Goal: Task Accomplishment & Management: Use online tool/utility

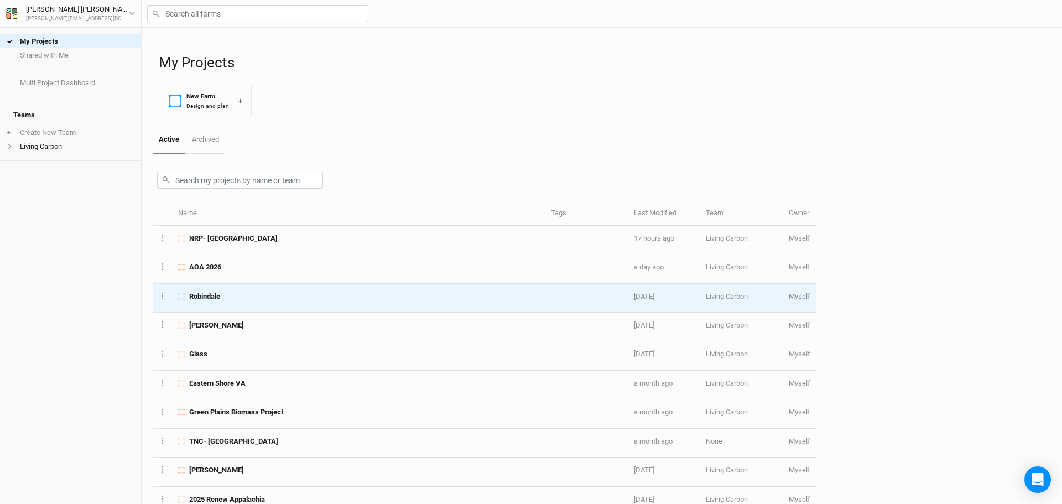
click at [228, 294] on div "Robindale" at bounding box center [358, 296] width 360 height 10
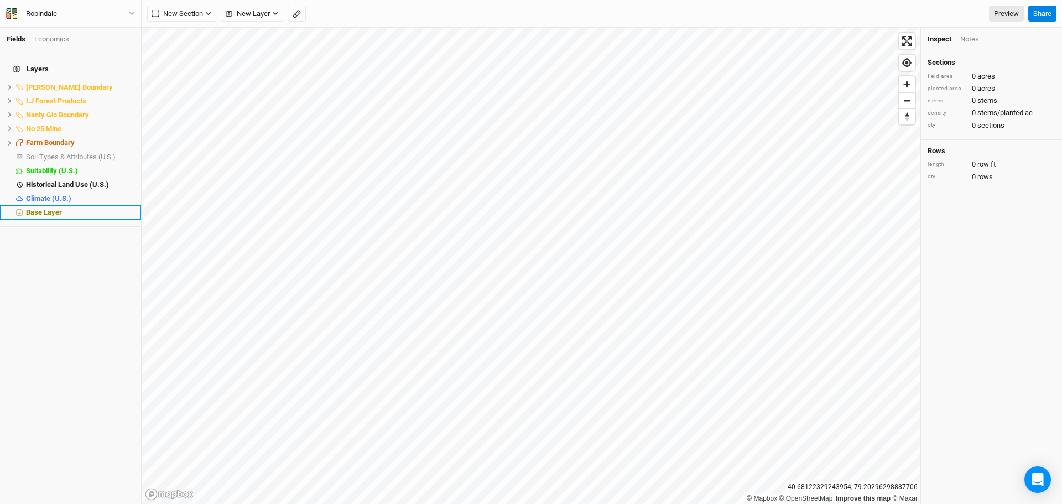
click at [44, 208] on span "Base Layer" at bounding box center [44, 212] width 36 height 8
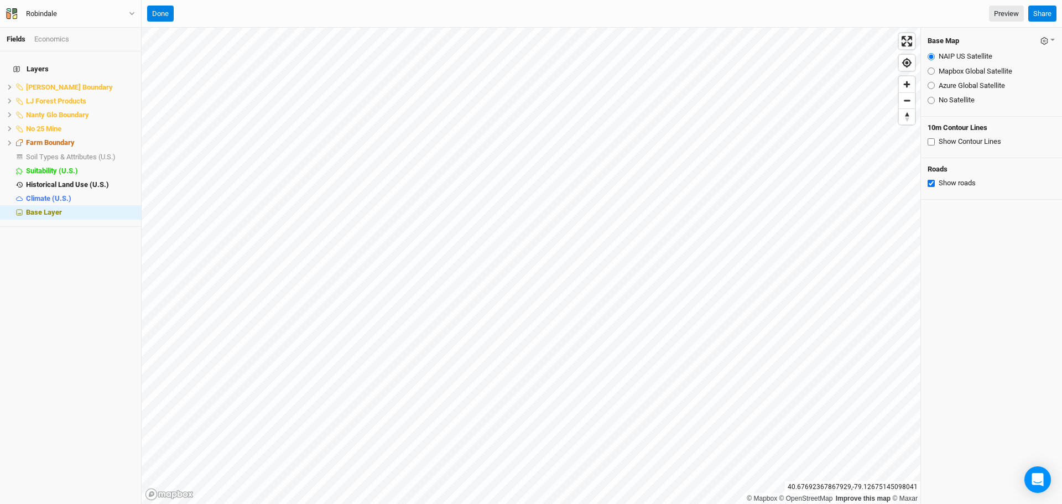
click at [930, 86] on input "Azure Global Satellite" at bounding box center [930, 85] width 7 height 7
radio input "true"
click at [9, 98] on icon at bounding box center [10, 101] width 6 height 6
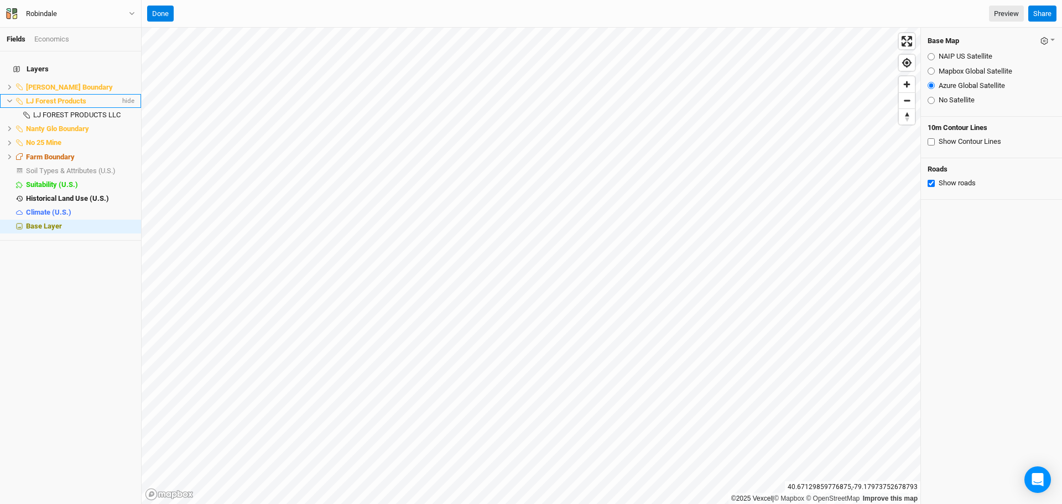
click at [10, 98] on icon at bounding box center [10, 101] width 6 height 6
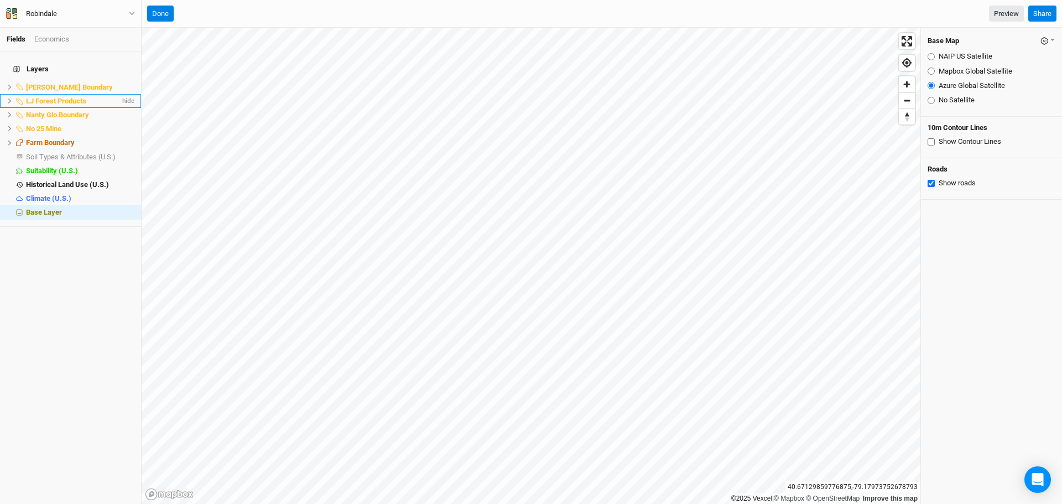
click at [11, 98] on icon at bounding box center [10, 101] width 6 height 6
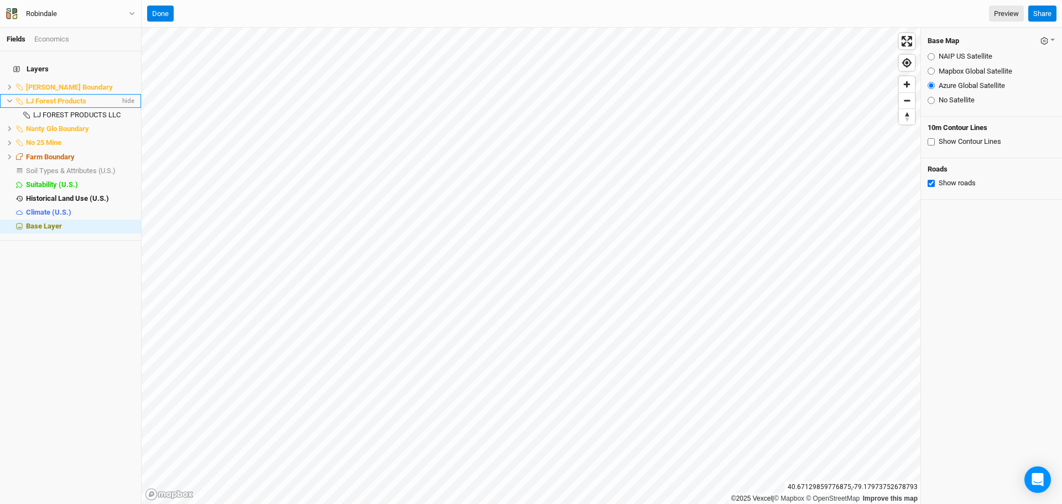
click at [9, 100] on icon at bounding box center [9, 101] width 5 height 3
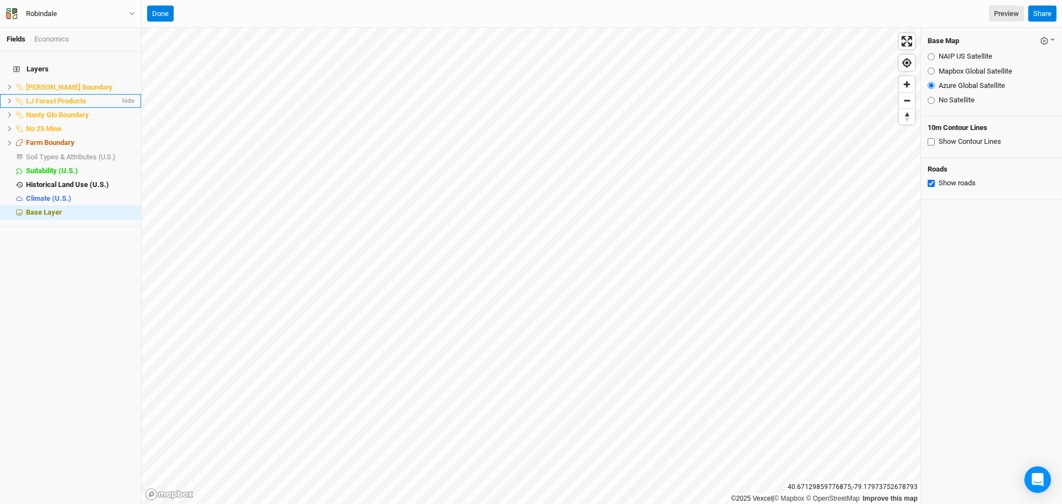
click at [9, 98] on icon at bounding box center [10, 101] width 6 height 6
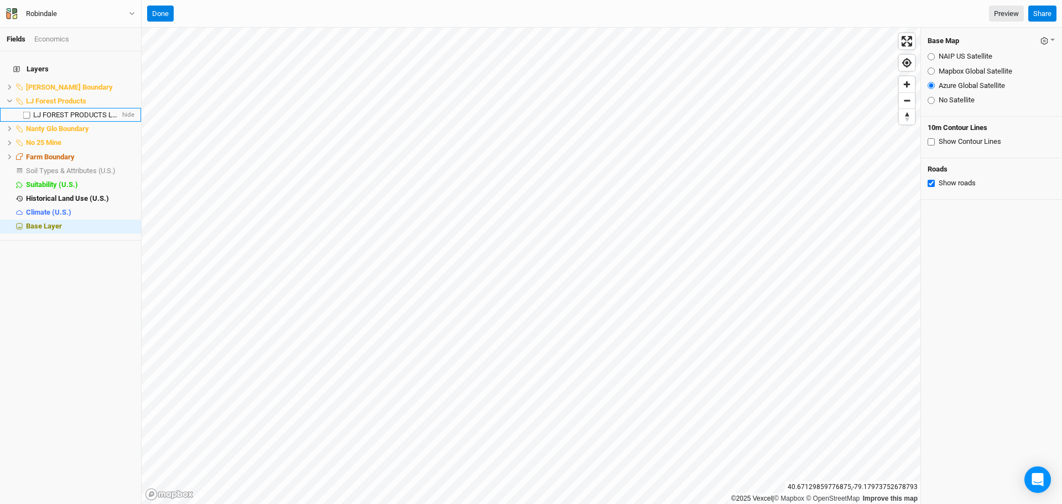
click at [48, 111] on span "LJ FOREST PRODUCTS LLC" at bounding box center [76, 115] width 87 height 8
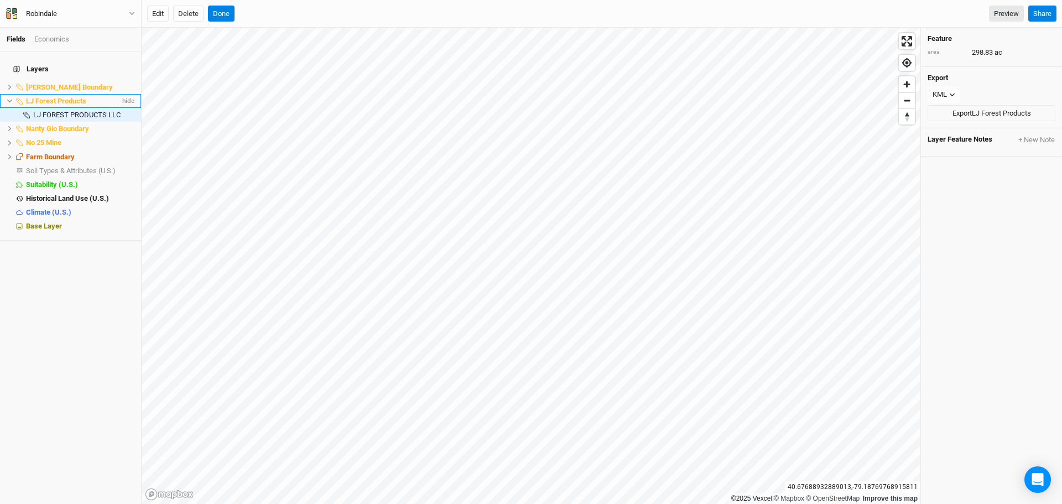
click at [6, 94] on li "LJ Forest Products hide" at bounding box center [70, 101] width 141 height 14
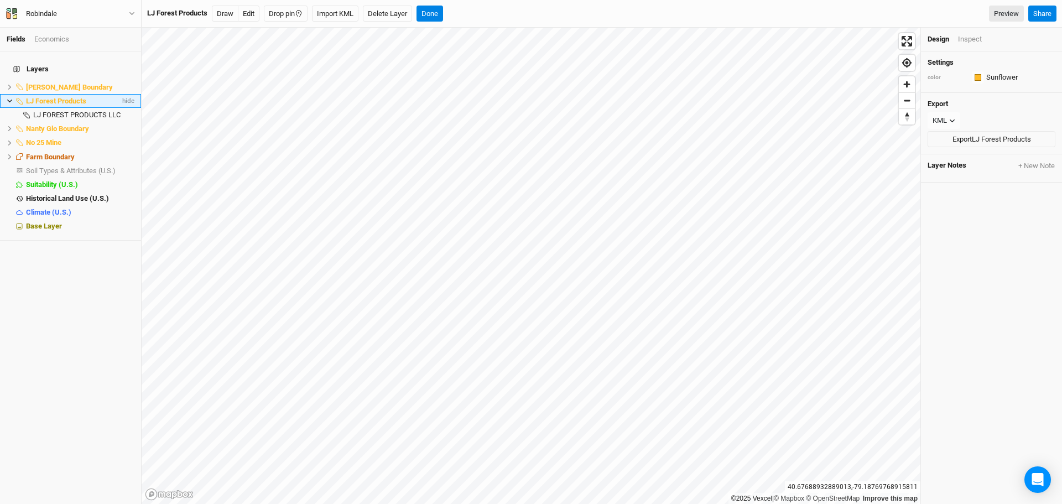
click at [11, 98] on icon at bounding box center [10, 101] width 6 height 6
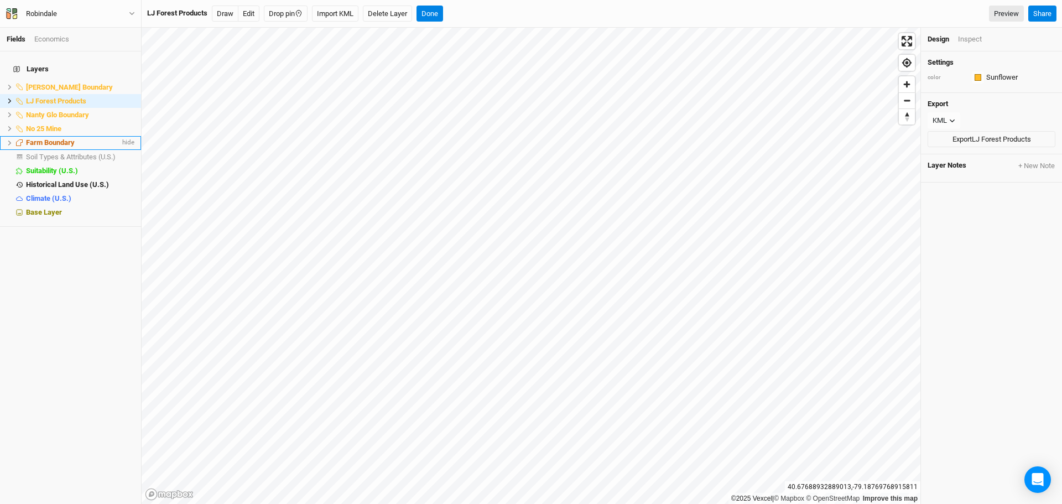
click at [10, 140] on icon at bounding box center [9, 142] width 3 height 5
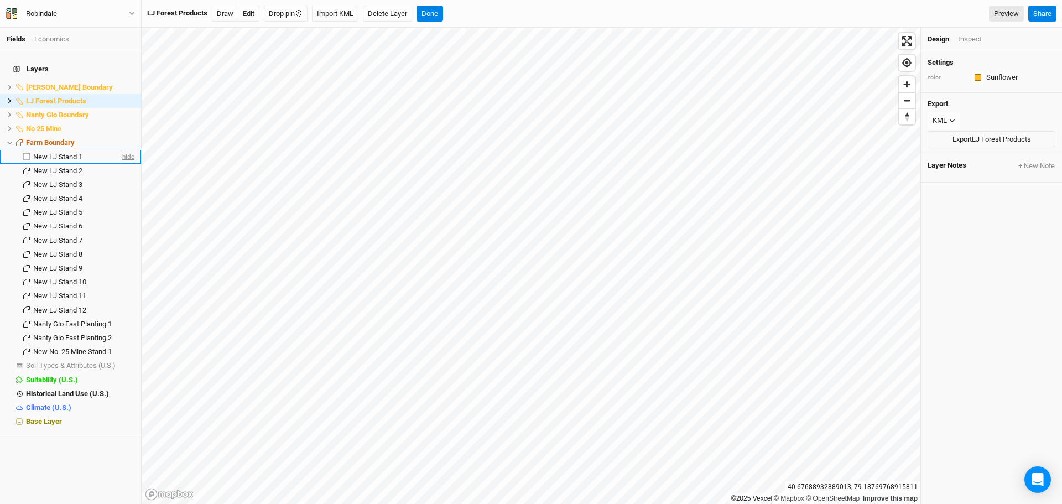
click at [120, 150] on span "hide" at bounding box center [127, 157] width 14 height 14
click at [120, 165] on span "hide" at bounding box center [127, 171] width 14 height 14
click at [120, 177] on span "hide" at bounding box center [127, 184] width 14 height 14
click at [120, 193] on span "hide" at bounding box center [127, 198] width 14 height 14
click at [120, 219] on span "hide" at bounding box center [127, 226] width 14 height 14
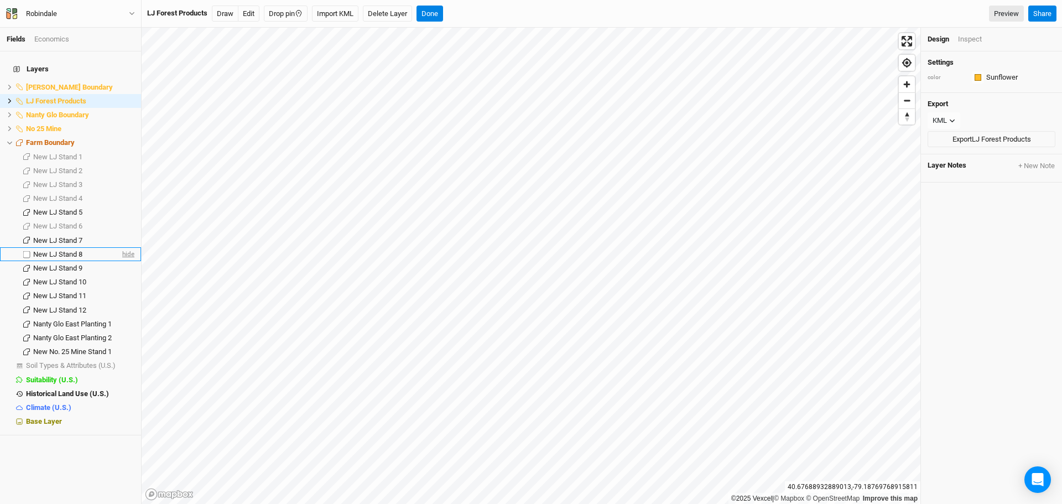
click at [120, 250] on span "hide" at bounding box center [127, 254] width 14 height 14
click at [120, 289] on span "hide" at bounding box center [127, 296] width 14 height 14
click at [120, 303] on span "hide" at bounding box center [127, 310] width 14 height 14
click at [120, 94] on span "hide" at bounding box center [127, 101] width 14 height 14
click at [8, 98] on icon at bounding box center [10, 101] width 6 height 6
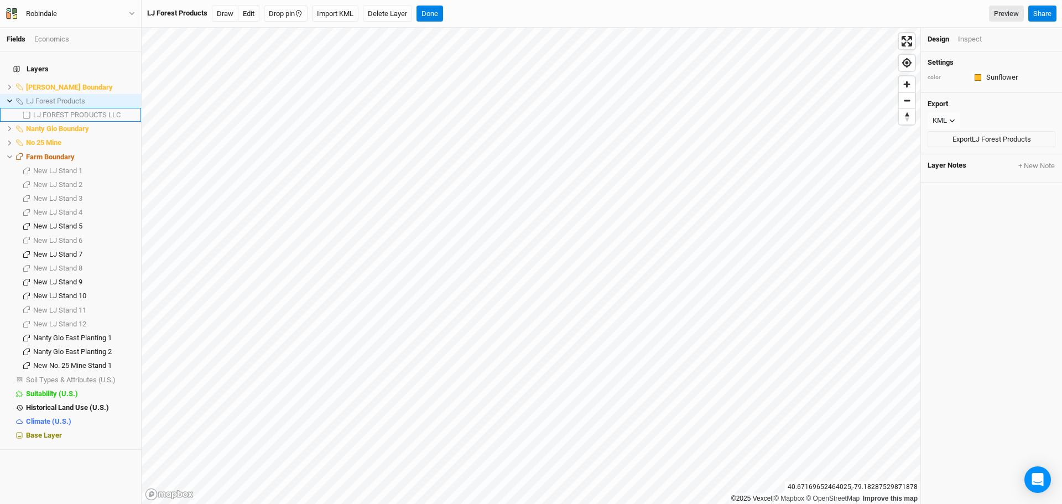
click at [24, 108] on label at bounding box center [27, 115] width 14 height 14
click at [24, 111] on input "checkbox" at bounding box center [26, 114] width 7 height 7
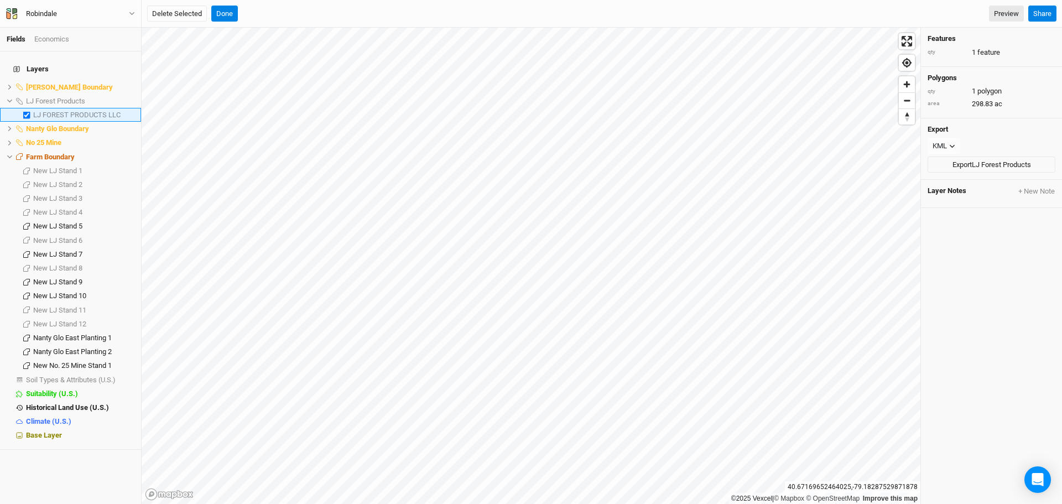
click at [26, 108] on label at bounding box center [27, 115] width 14 height 14
click at [26, 111] on input "checkbox" at bounding box center [26, 114] width 7 height 7
checkbox input "false"
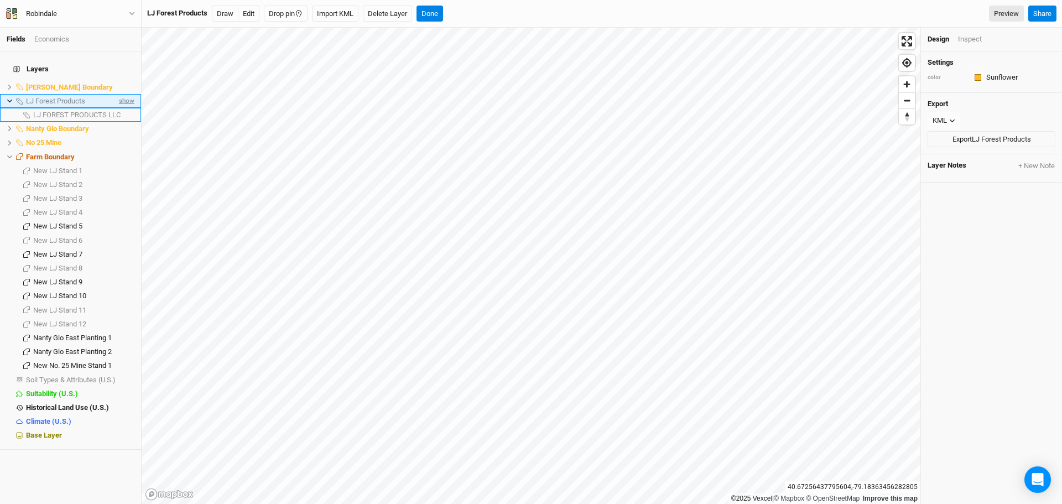
click at [120, 94] on span "show" at bounding box center [126, 101] width 18 height 14
click at [995, 79] on div "Sunflower" at bounding box center [1002, 77] width 32 height 10
click at [979, 79] on div "button" at bounding box center [977, 77] width 7 height 7
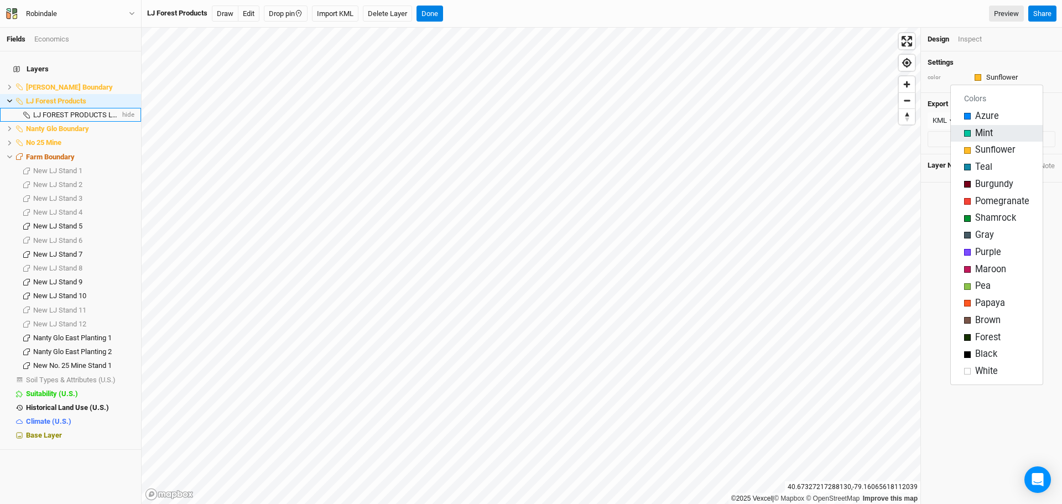
click at [986, 132] on span "Mint" at bounding box center [984, 133] width 18 height 13
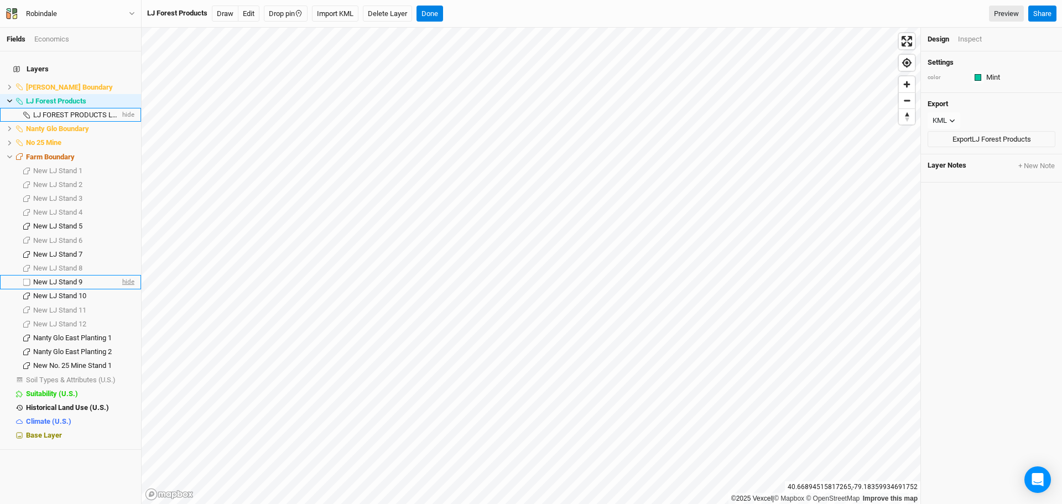
click at [120, 275] on span "hide" at bounding box center [127, 282] width 14 height 14
click at [976, 79] on div "button" at bounding box center [977, 77] width 7 height 7
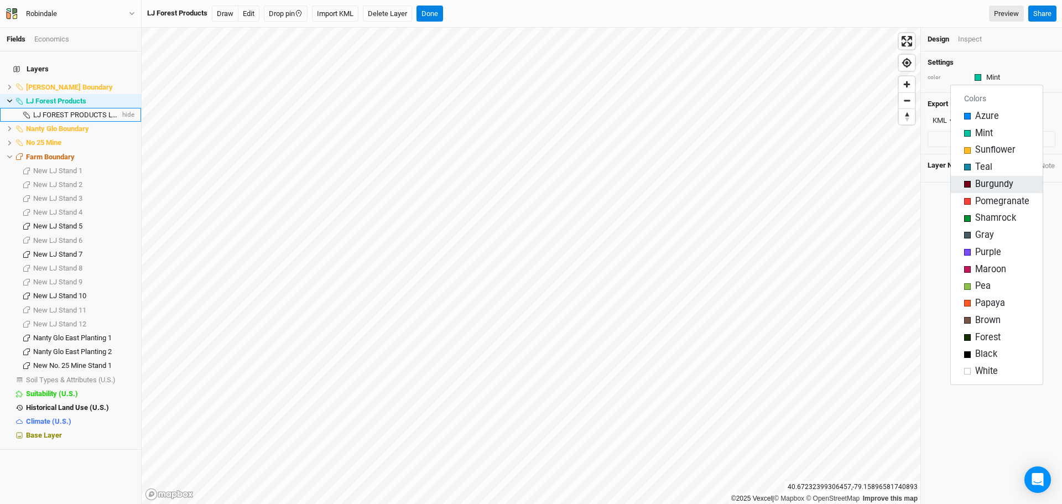
click at [967, 184] on div "button" at bounding box center [967, 184] width 7 height 7
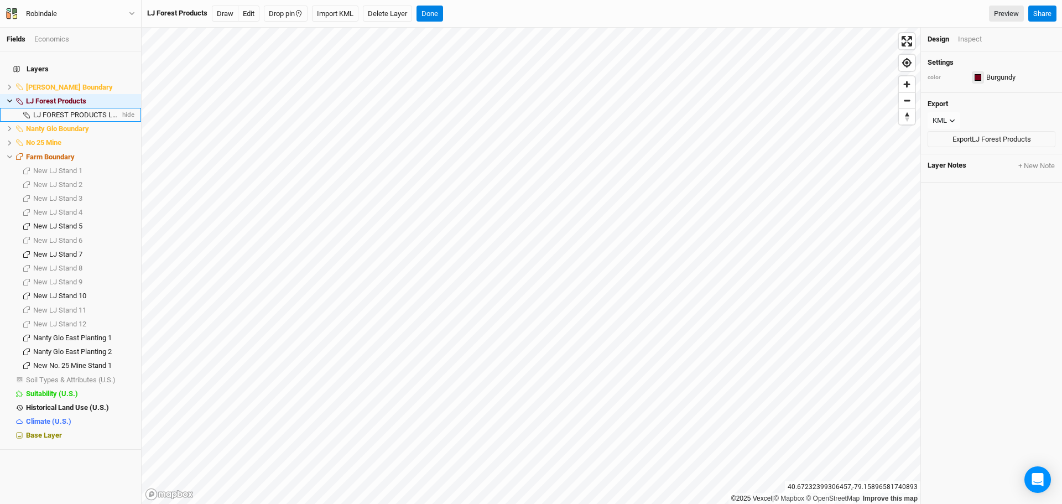
click at [979, 75] on div "button" at bounding box center [977, 77] width 7 height 7
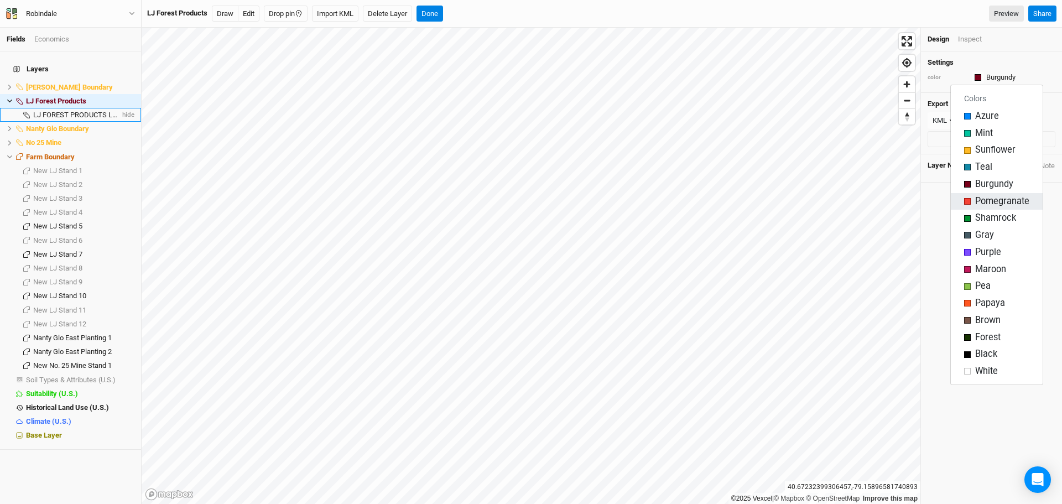
click at [968, 199] on div "button" at bounding box center [967, 201] width 7 height 7
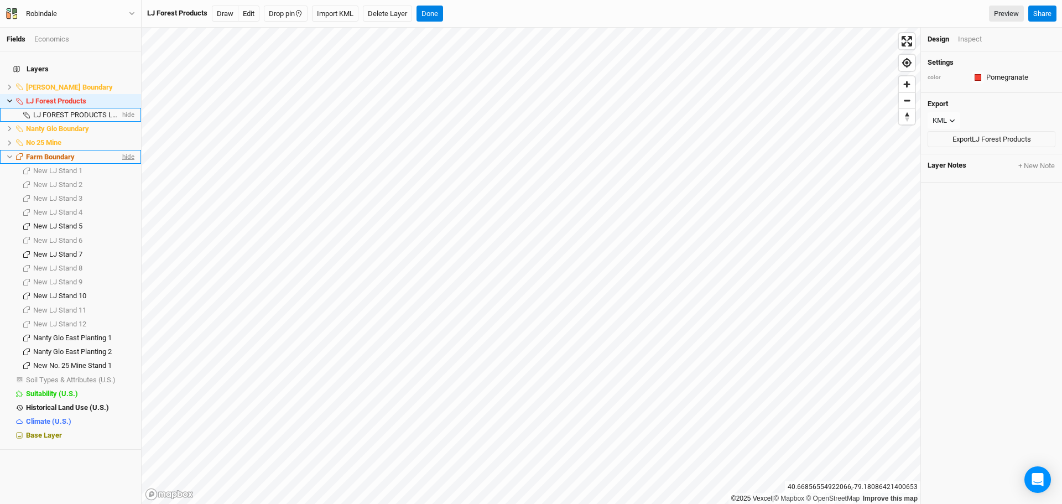
click at [125, 150] on span "hide" at bounding box center [127, 157] width 14 height 14
click at [125, 150] on span "show" at bounding box center [126, 157] width 18 height 14
click at [120, 150] on span "hide" at bounding box center [127, 157] width 14 height 14
click at [118, 150] on span "show" at bounding box center [126, 157] width 18 height 14
click at [118, 164] on span "show" at bounding box center [126, 171] width 18 height 14
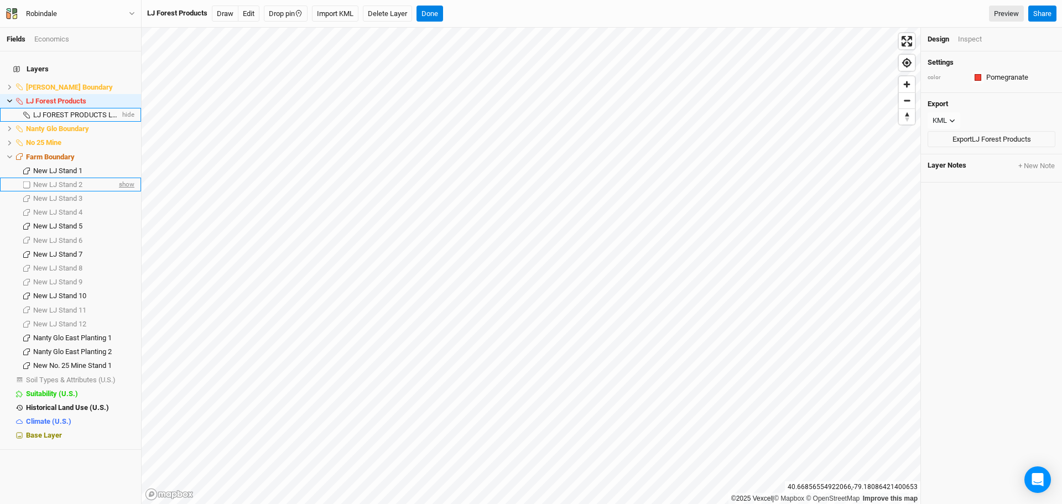
click at [119, 177] on span "show" at bounding box center [126, 184] width 18 height 14
click at [117, 191] on span "show" at bounding box center [126, 198] width 18 height 14
click at [117, 206] on span "show" at bounding box center [126, 213] width 18 height 14
click at [117, 234] on span "show" at bounding box center [126, 240] width 18 height 14
click at [117, 261] on span "show" at bounding box center [126, 268] width 18 height 14
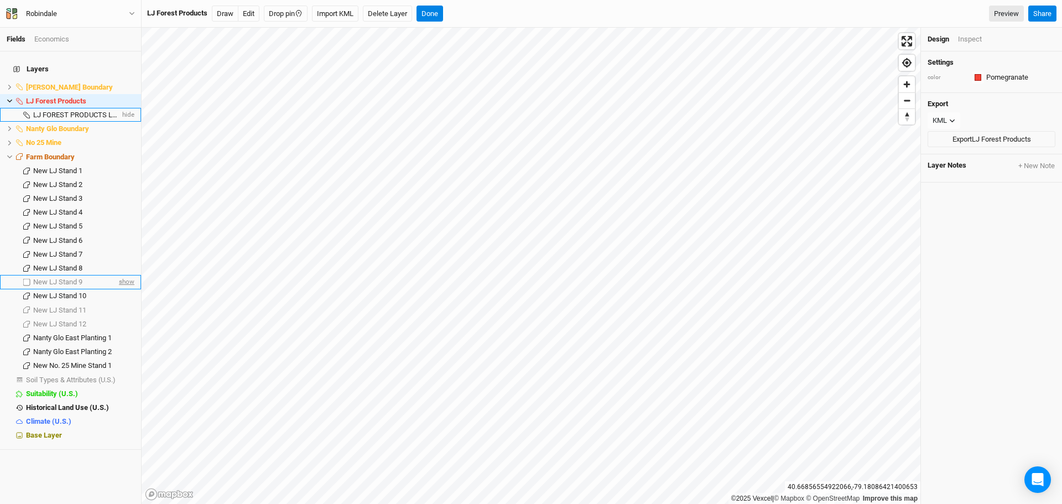
click at [117, 275] on span "show" at bounding box center [126, 282] width 18 height 14
click at [120, 303] on span "show" at bounding box center [126, 310] width 18 height 14
click at [118, 317] on span "show" at bounding box center [126, 324] width 18 height 14
click at [438, 12] on button "Done" at bounding box center [429, 14] width 27 height 17
